Goal: Information Seeking & Learning: Learn about a topic

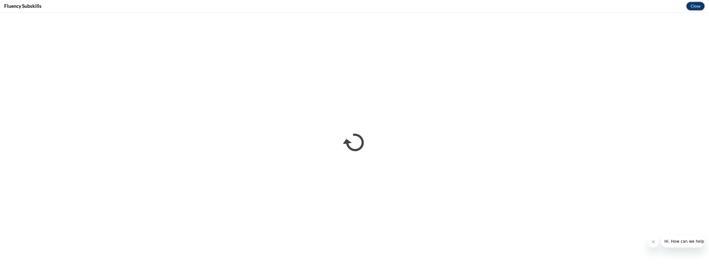
click at [689, 6] on button "Close" at bounding box center [695, 6] width 19 height 9
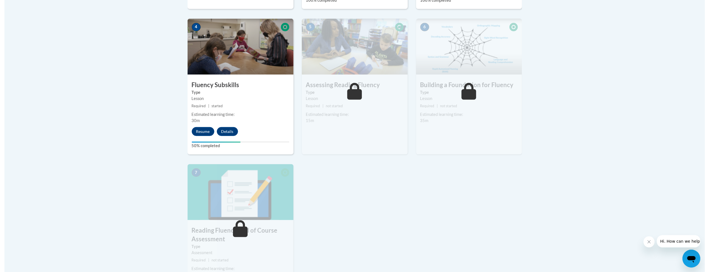
scroll to position [311, 0]
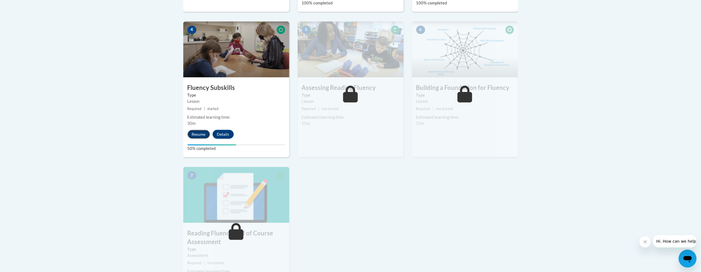
click at [203, 134] on button "Resume" at bounding box center [198, 134] width 23 height 9
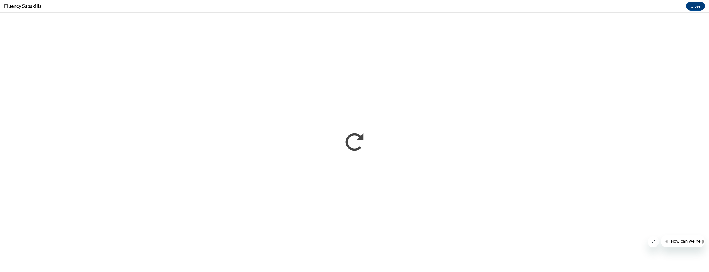
scroll to position [0, 0]
